Goal: Information Seeking & Learning: Learn about a topic

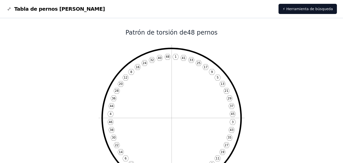
scroll to position [25, 0]
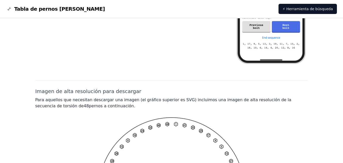
scroll to position [197, 0]
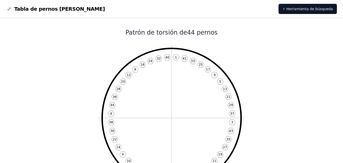
scroll to position [25, 0]
